Goal: Navigation & Orientation: Understand site structure

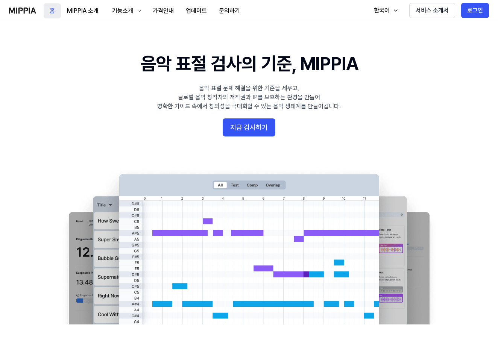
click at [54, 13] on button "홈" at bounding box center [52, 10] width 17 height 15
click at [90, 11] on button "MIPPIA 소개" at bounding box center [83, 10] width 44 height 15
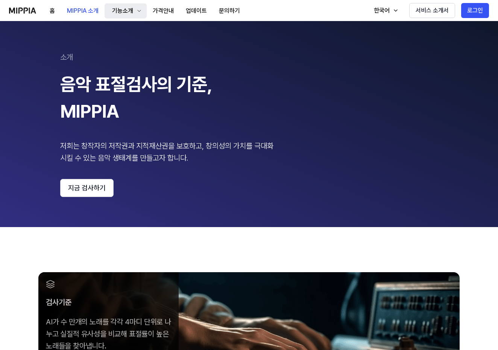
click at [124, 7] on div "기능소개" at bounding box center [123, 10] width 24 height 9
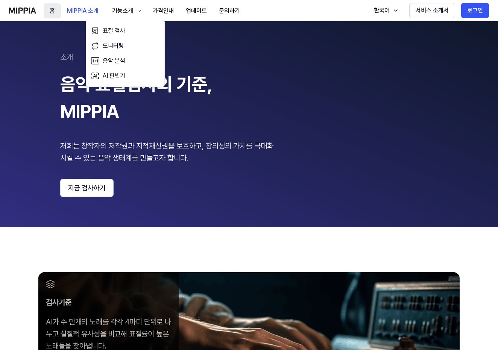
click at [51, 14] on button "홈" at bounding box center [52, 10] width 17 height 15
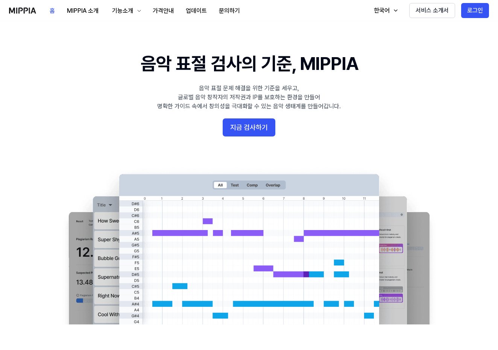
click at [24, 11] on img at bounding box center [22, 11] width 27 height 6
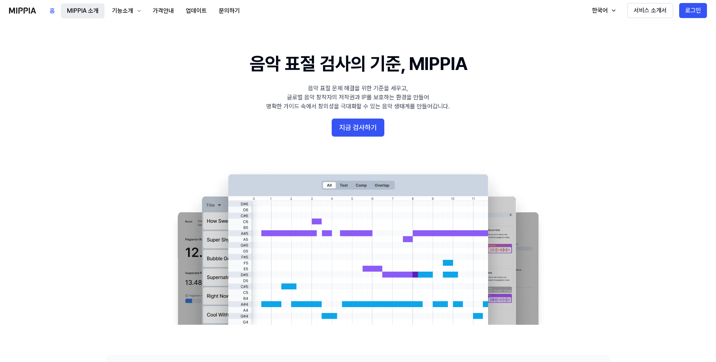
click at [83, 14] on button "MIPPIA 소개" at bounding box center [83, 10] width 44 height 15
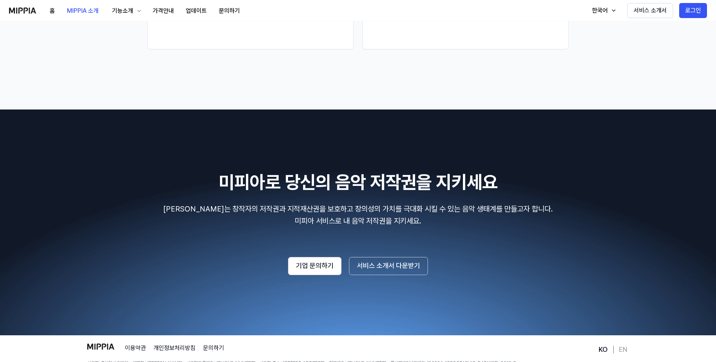
scroll to position [1114, 0]
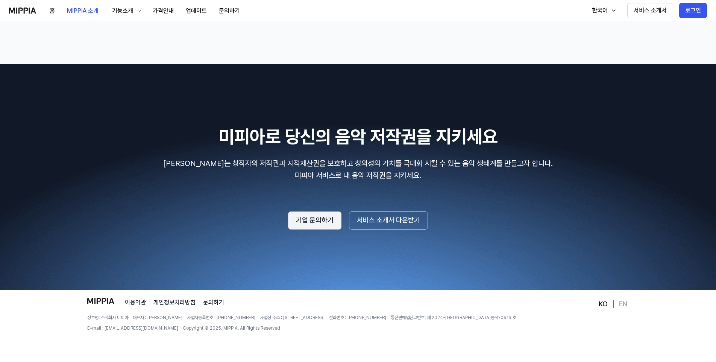
click at [306, 224] on button "기업 문의하기" at bounding box center [314, 220] width 53 height 18
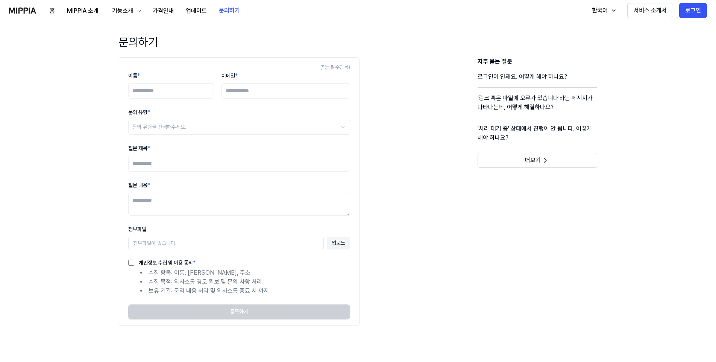
scroll to position [0, 0]
click at [198, 11] on button "업데이트" at bounding box center [196, 10] width 33 height 15
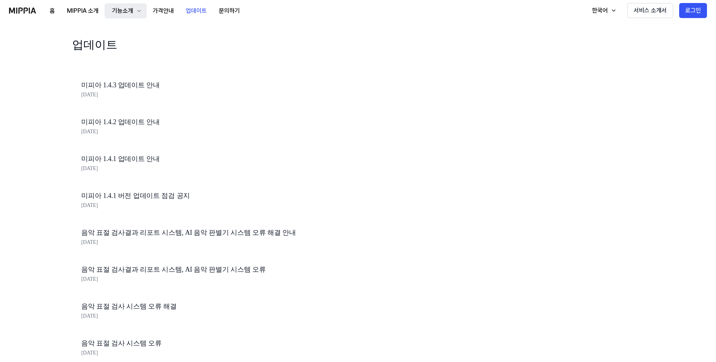
click at [121, 12] on div "기능소개" at bounding box center [123, 10] width 24 height 9
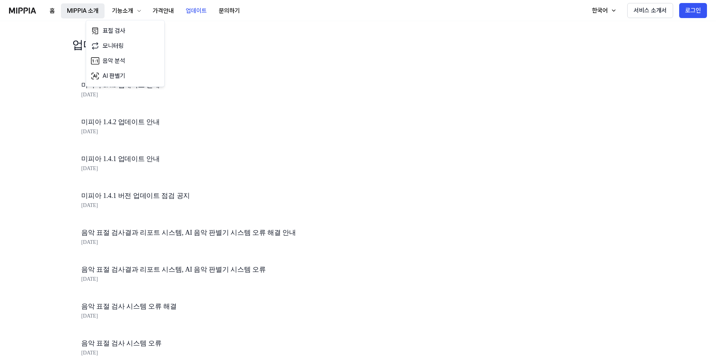
click at [86, 16] on button "MIPPIA 소개" at bounding box center [83, 10] width 44 height 15
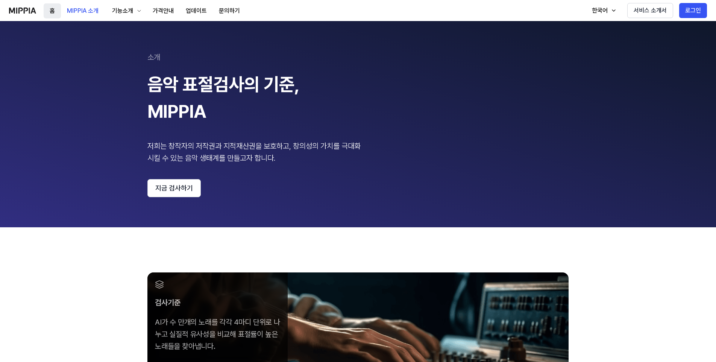
click at [56, 11] on button "홈" at bounding box center [52, 10] width 17 height 15
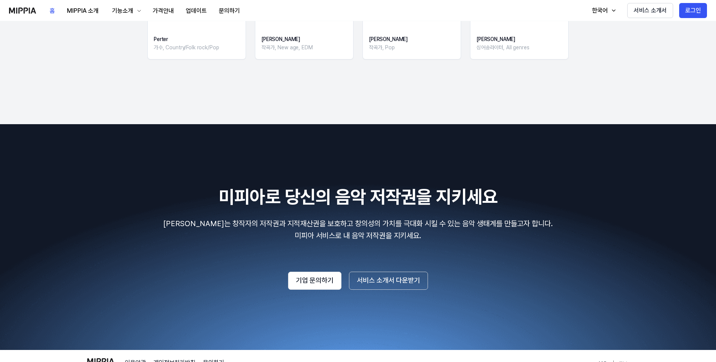
scroll to position [1251, 0]
